Goal: Find specific page/section: Find specific page/section

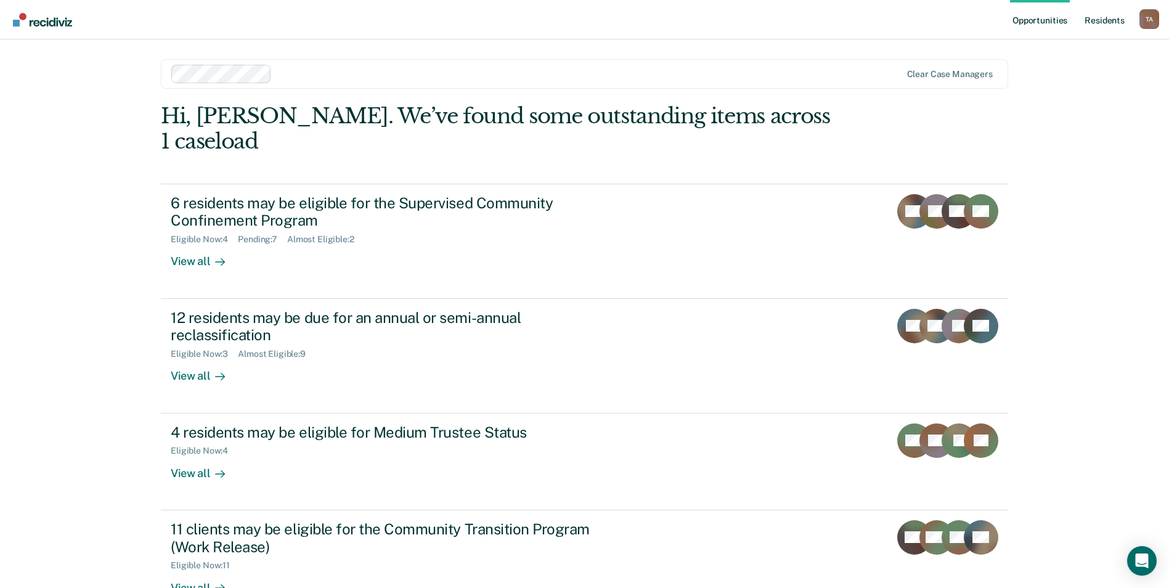
click at [1090, 18] on link "Resident s" at bounding box center [1104, 19] width 45 height 39
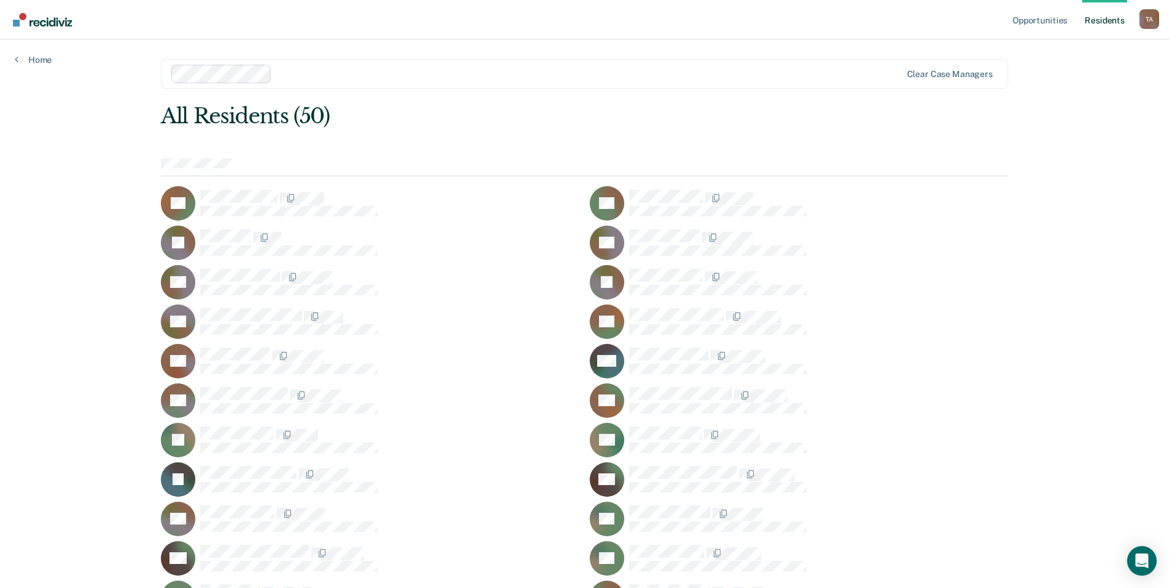
scroll to position [185, 0]
